Goal: Entertainment & Leisure: Consume media (video, audio)

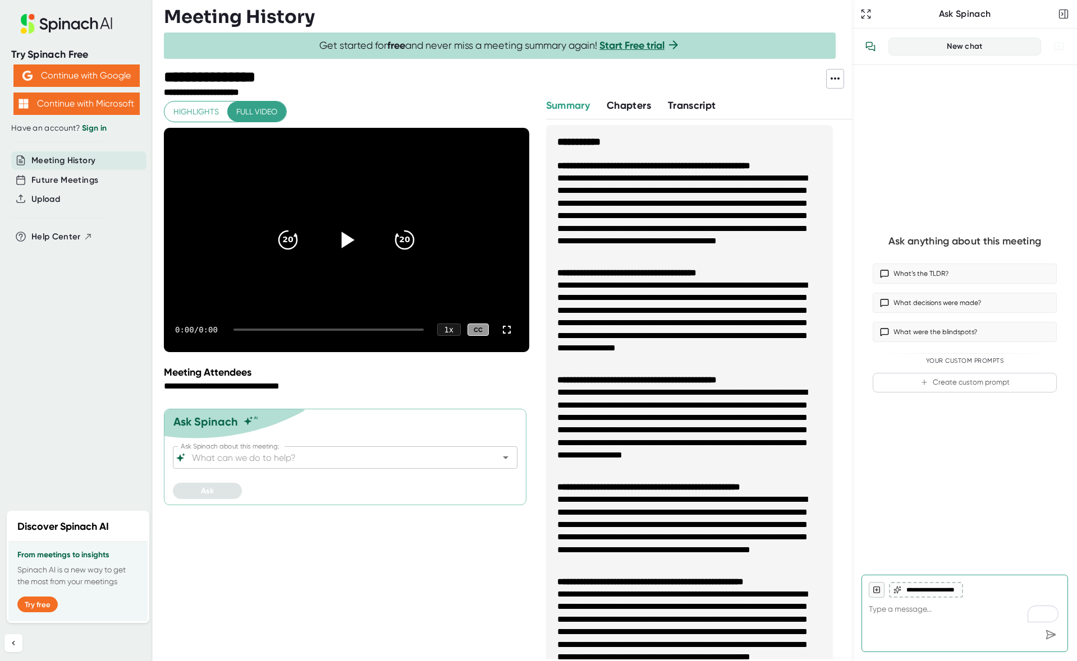
click at [344, 231] on icon at bounding box center [346, 240] width 28 height 28
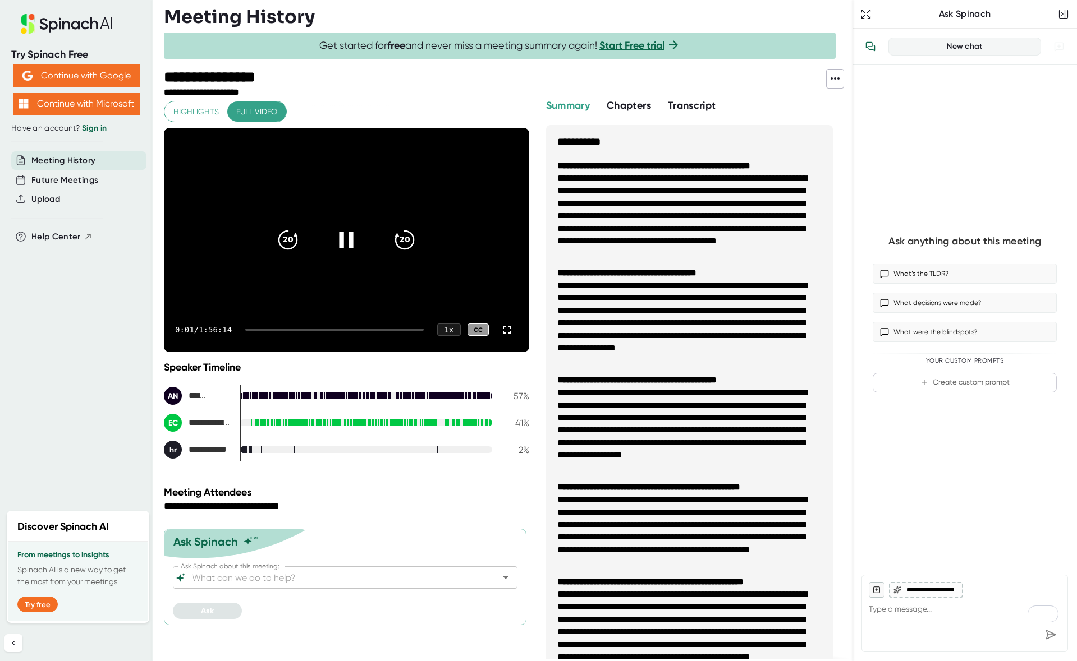
click at [265, 329] on div at bounding box center [334, 330] width 178 height 2
drag, startPoint x: 266, startPoint y: 328, endPoint x: 314, endPoint y: 330, distance: 47.7
click at [314, 330] on div at bounding box center [334, 330] width 178 height 2
click at [305, 328] on div "6:57 / 1:56:14 1 x CC" at bounding box center [346, 329] width 365 height 45
click at [313, 328] on div "40:58 / 1:56:14 1 x CC" at bounding box center [346, 329] width 365 height 45
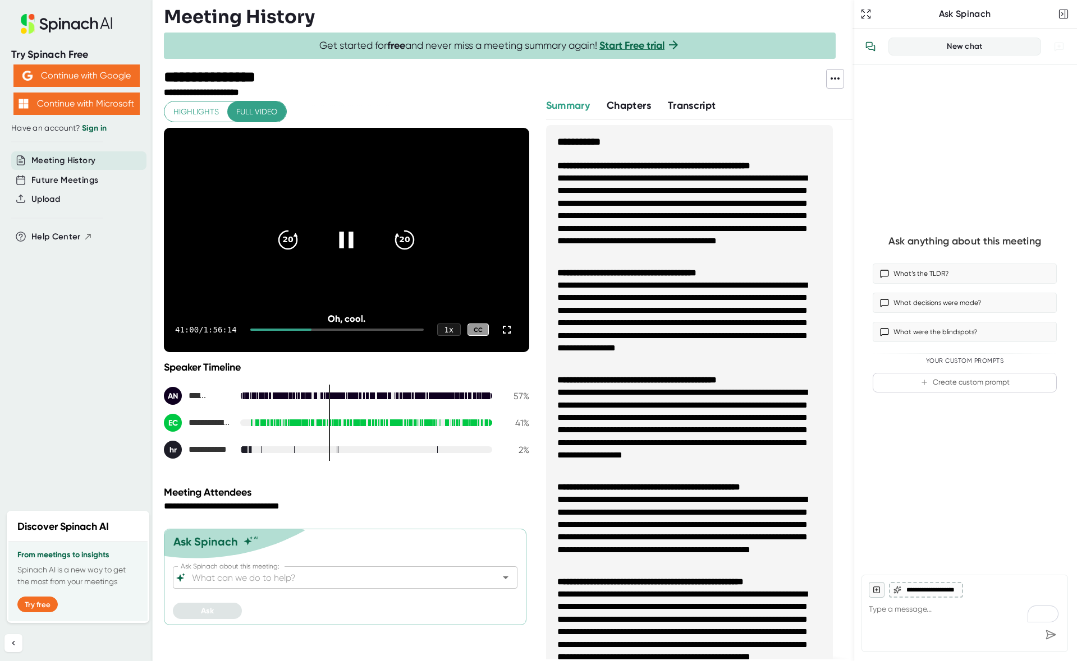
click at [334, 247] on icon at bounding box center [346, 240] width 28 height 28
click at [339, 329] on div at bounding box center [336, 330] width 173 height 2
click at [354, 329] on div at bounding box center [336, 330] width 173 height 2
click at [371, 329] on div at bounding box center [341, 330] width 164 height 2
click at [390, 332] on div "1:16:42 / 1:56:14 1 x CC" at bounding box center [346, 329] width 365 height 45
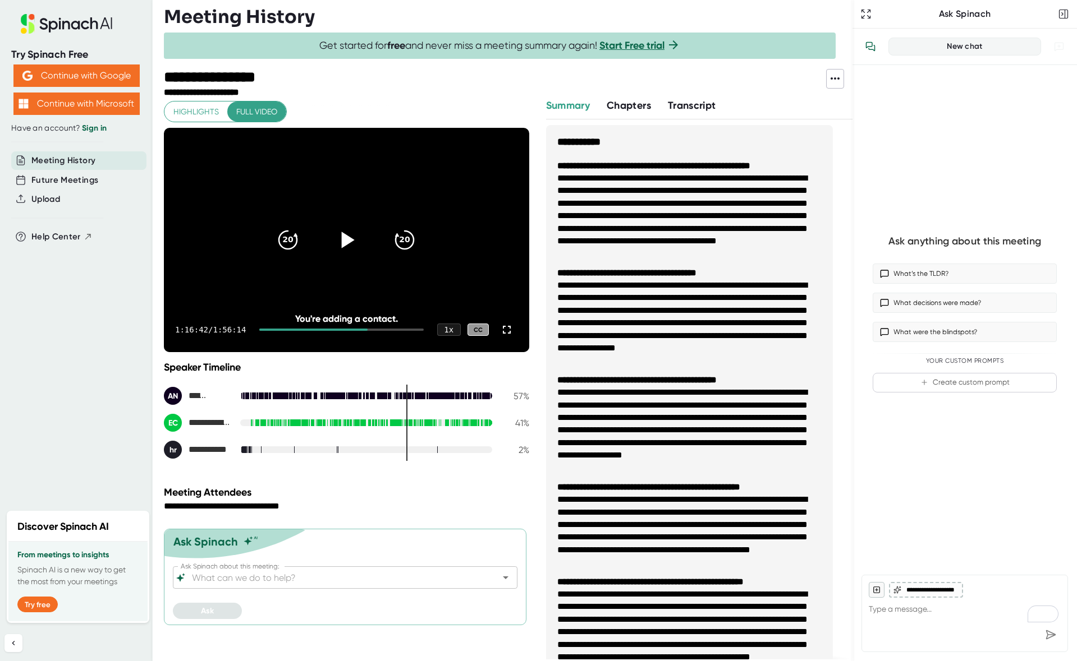
click at [391, 327] on div "1:16:42 / 1:56:14 1 x CC" at bounding box center [346, 329] width 365 height 45
click at [390, 329] on div at bounding box center [341, 330] width 164 height 2
click at [374, 327] on div "1:31:29 / 1:56:14 1 x CC" at bounding box center [346, 329] width 365 height 45
drag, startPoint x: 372, startPoint y: 329, endPoint x: 365, endPoint y: 330, distance: 7.3
click at [365, 330] on div at bounding box center [323, 330] width 129 height 2
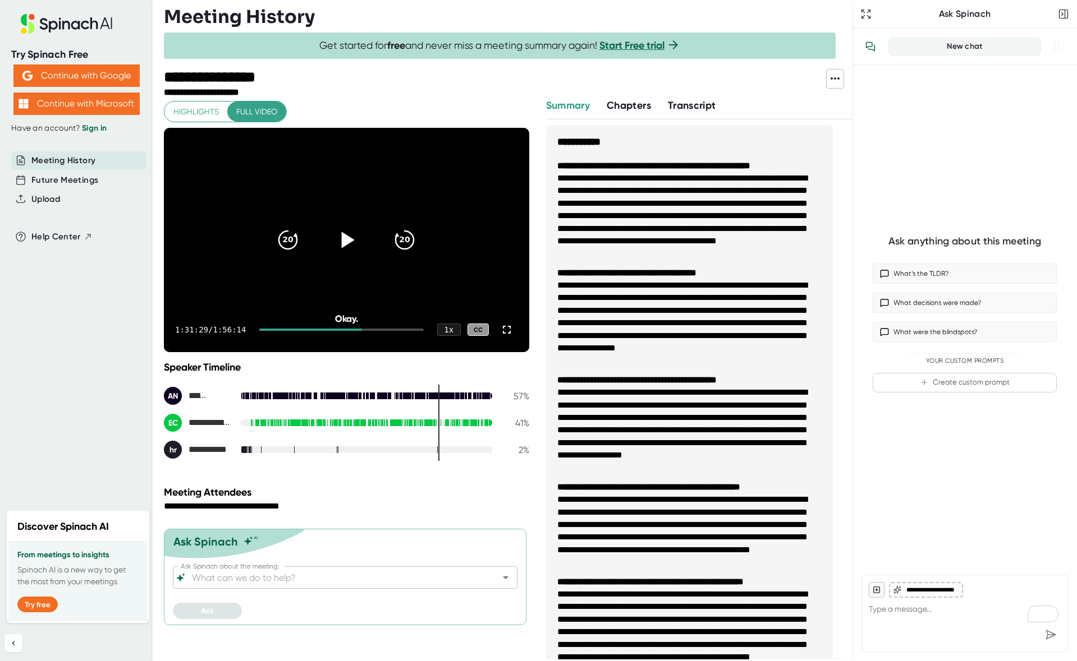
click at [365, 330] on div at bounding box center [341, 330] width 164 height 2
drag, startPoint x: 364, startPoint y: 330, endPoint x: 347, endPoint y: 331, distance: 17.4
click at [347, 331] on div "1:12:29 / 1:56:14 1 x CC" at bounding box center [346, 329] width 365 height 45
click at [347, 330] on div at bounding box center [310, 330] width 102 height 2
click at [338, 330] on div at bounding box center [294, 330] width 88 height 2
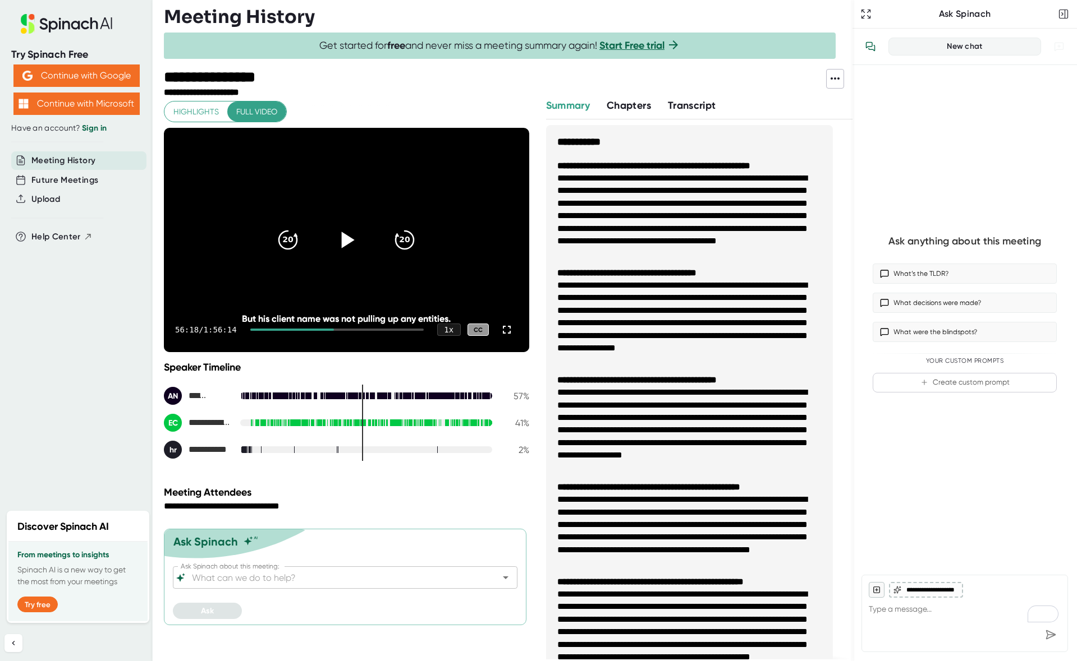
click at [334, 330] on div at bounding box center [292, 330] width 84 height 2
click at [327, 329] on div at bounding box center [289, 330] width 79 height 2
click at [321, 329] on div at bounding box center [285, 330] width 71 height 2
click at [317, 329] on div at bounding box center [283, 330] width 67 height 2
click at [315, 328] on div "44:46 / 1:56:14 1 x CC" at bounding box center [346, 329] width 365 height 45
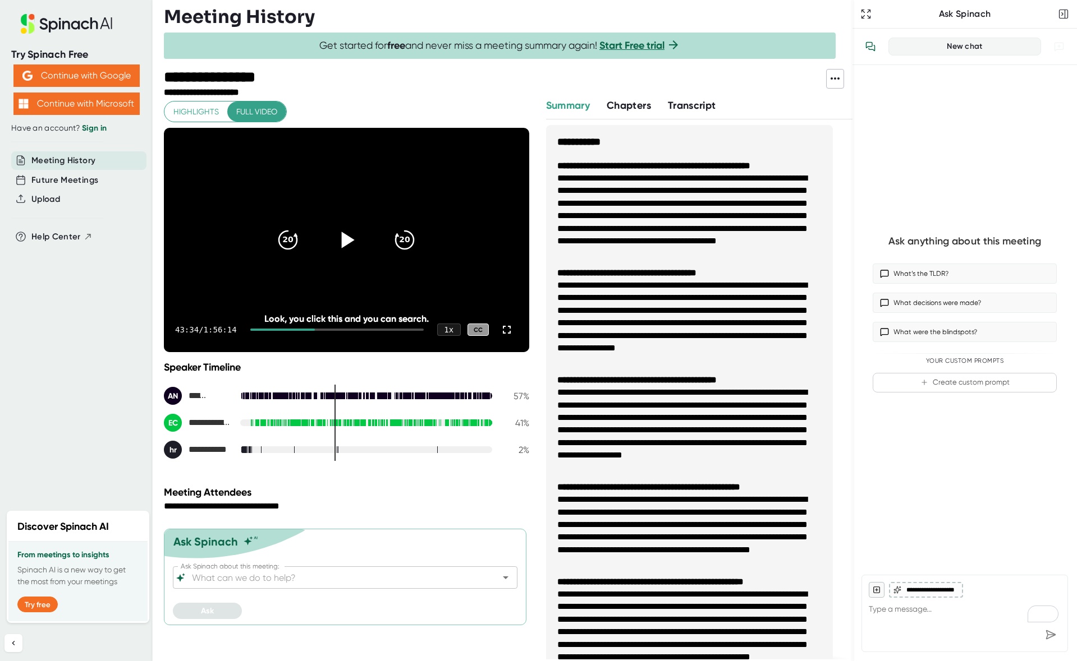
click at [307, 329] on div at bounding box center [282, 330] width 65 height 2
click at [299, 328] on div "34:01 / 1:56:14 1 x CC" at bounding box center [346, 329] width 365 height 45
click at [301, 329] on div at bounding box center [275, 330] width 50 height 2
click at [293, 329] on div at bounding box center [272, 330] width 44 height 2
click at [286, 329] on div at bounding box center [268, 330] width 36 height 2
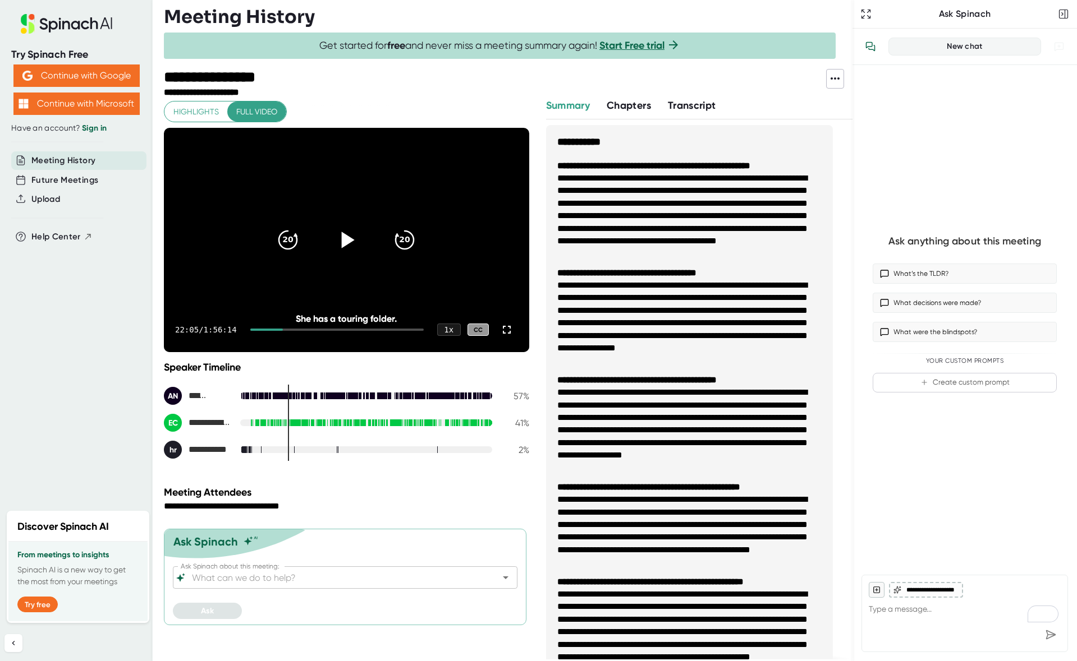
click at [283, 330] on div at bounding box center [266, 330] width 33 height 2
click at [262, 394] on div at bounding box center [262, 396] width 1 height 8
click at [254, 393] on div at bounding box center [366, 396] width 252 height 7
click at [255, 393] on div at bounding box center [255, 396] width 0 height 8
click at [275, 393] on div at bounding box center [366, 396] width 252 height 7
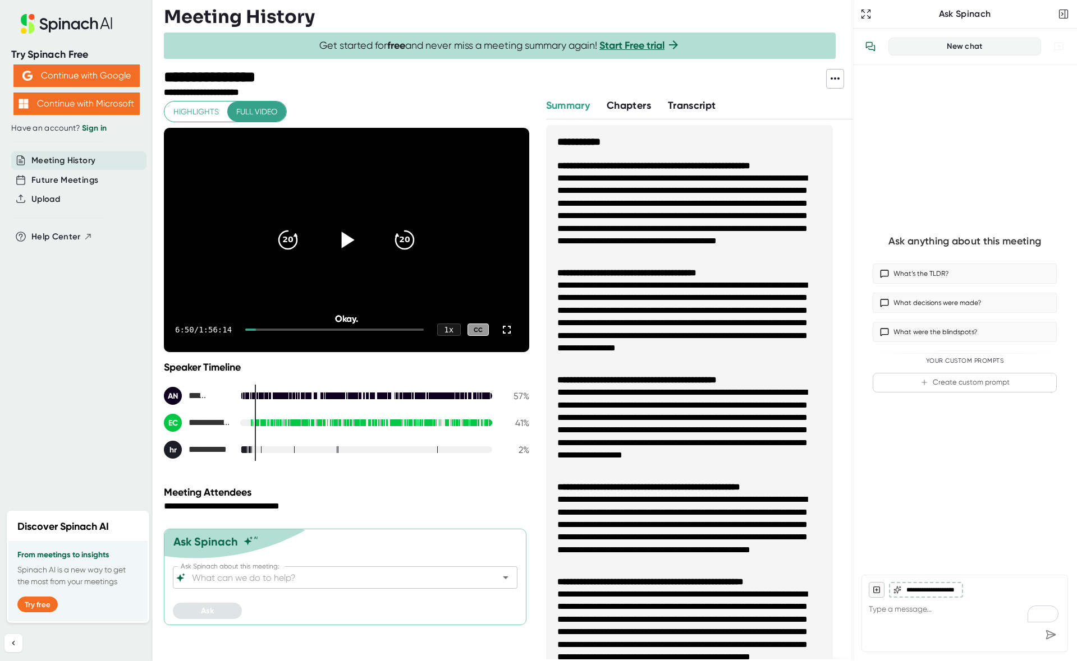
click at [305, 394] on div at bounding box center [305, 396] width 0 height 8
click at [347, 393] on div at bounding box center [347, 396] width 0 height 8
click at [360, 393] on div at bounding box center [366, 396] width 252 height 7
click at [339, 393] on div at bounding box center [339, 396] width 0 height 8
click at [322, 396] on div at bounding box center [322, 396] width 0 height 8
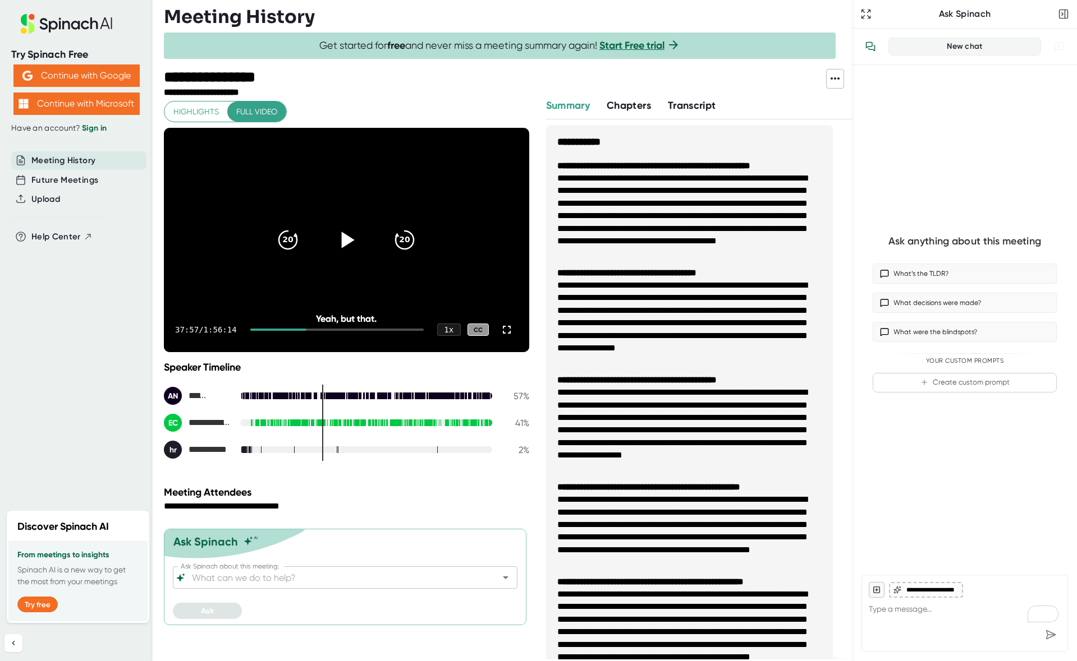
click at [313, 393] on div at bounding box center [313, 396] width 0 height 8
click at [296, 393] on div at bounding box center [296, 396] width 0 height 7
